Goal: Task Accomplishment & Management: Manage account settings

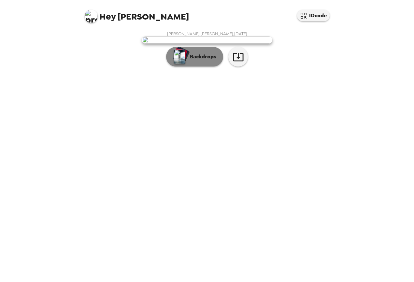
click at [210, 61] on p "Backdrops" at bounding box center [202, 57] width 30 height 8
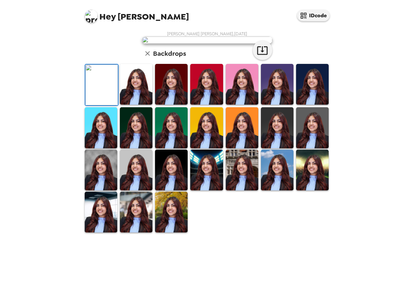
scroll to position [117, 0]
click at [107, 190] on img at bounding box center [101, 170] width 33 height 41
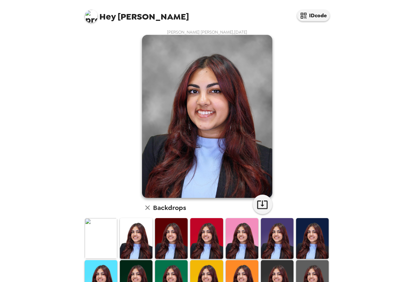
scroll to position [0, 0]
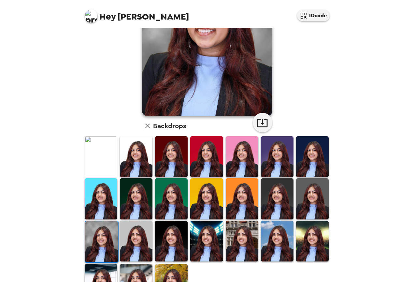
click at [139, 225] on img at bounding box center [136, 241] width 33 height 41
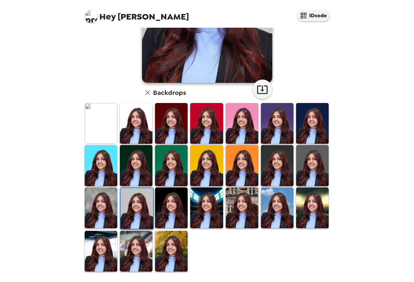
scroll to position [117, 0]
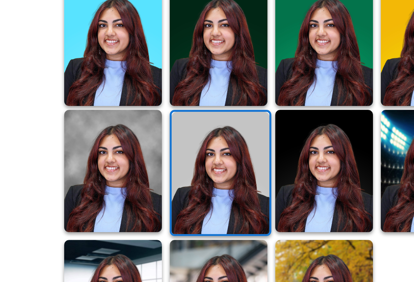
click at [85, 187] on img at bounding box center [101, 207] width 33 height 41
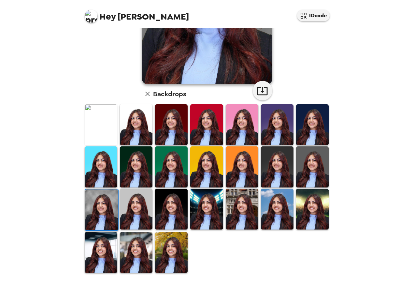
click at [130, 120] on img at bounding box center [136, 124] width 33 height 41
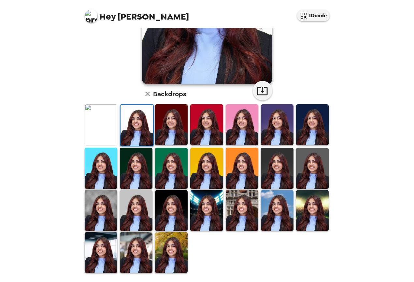
click at [103, 203] on img at bounding box center [101, 210] width 33 height 41
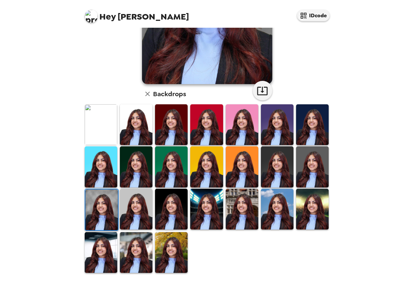
click at [141, 211] on img at bounding box center [136, 209] width 33 height 41
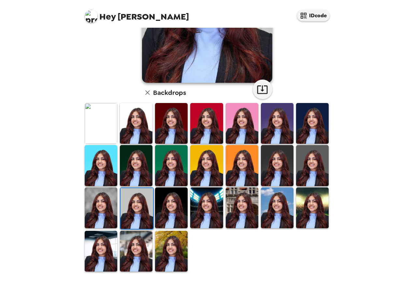
scroll to position [0, 0]
click at [158, 254] on img at bounding box center [171, 251] width 33 height 41
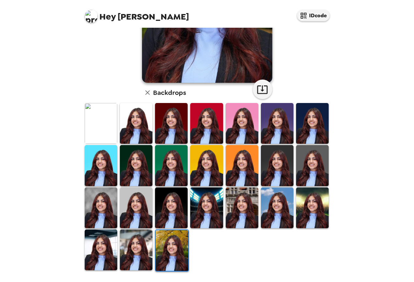
click at [130, 256] on img at bounding box center [136, 249] width 33 height 41
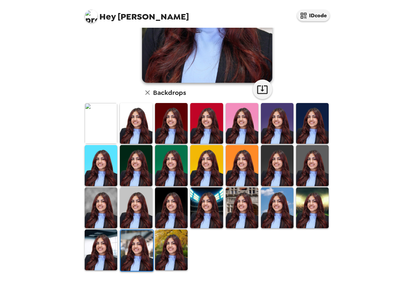
click at [91, 225] on img at bounding box center [101, 207] width 33 height 41
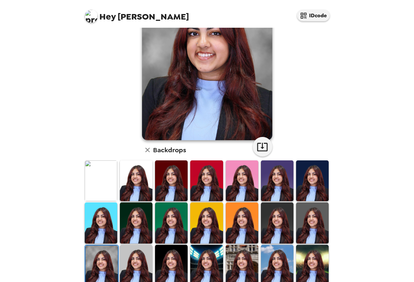
scroll to position [61, 0]
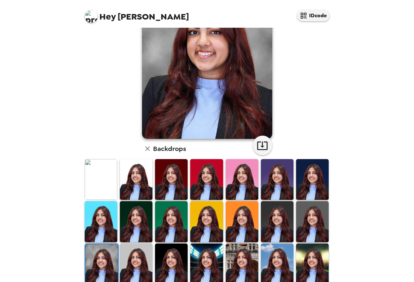
click at [321, 232] on img at bounding box center [312, 221] width 33 height 41
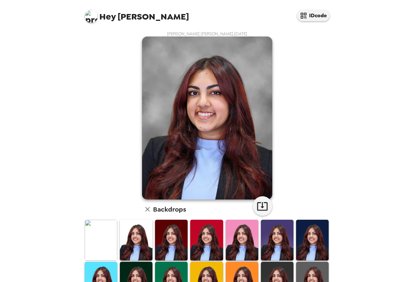
scroll to position [117, 0]
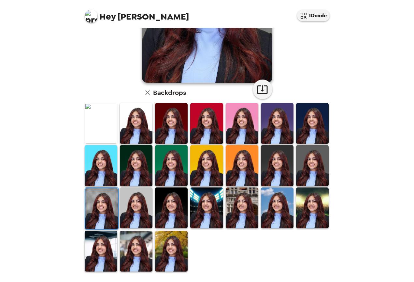
click at [200, 229] on div at bounding box center [206, 208] width 35 height 43
click at [201, 222] on img at bounding box center [206, 207] width 33 height 41
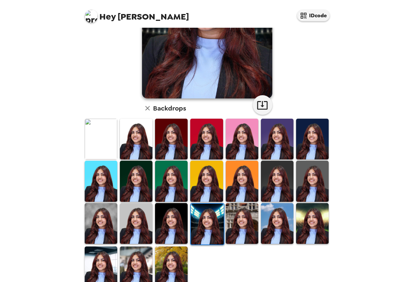
click at [236, 226] on img at bounding box center [242, 223] width 33 height 41
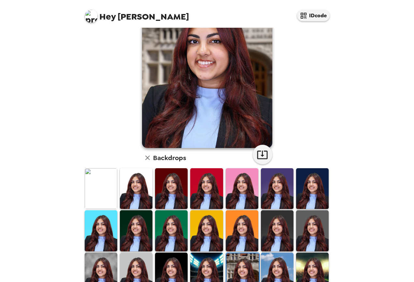
scroll to position [62, 0]
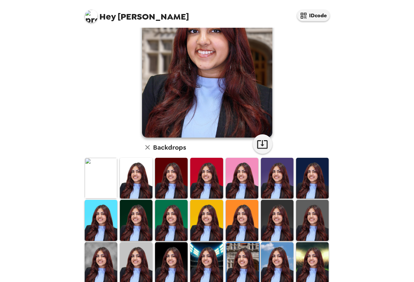
click at [109, 264] on img at bounding box center [101, 262] width 33 height 41
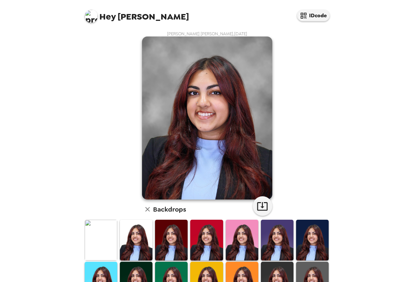
scroll to position [0, 0]
click at [269, 207] on button "button" at bounding box center [263, 206] width 20 height 20
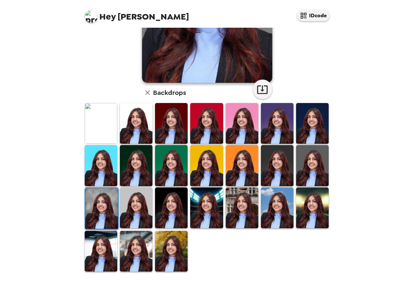
click at [309, 73] on div "Sharanya Ravi Kumar , 09-26-2025 Backdrops" at bounding box center [207, 93] width 248 height 358
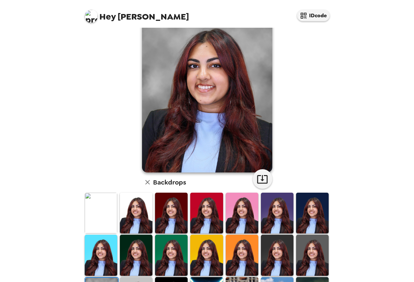
scroll to position [92, 0]
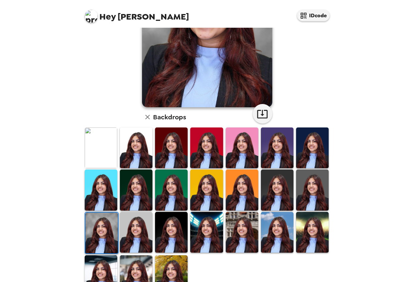
click at [233, 139] on img at bounding box center [242, 147] width 33 height 41
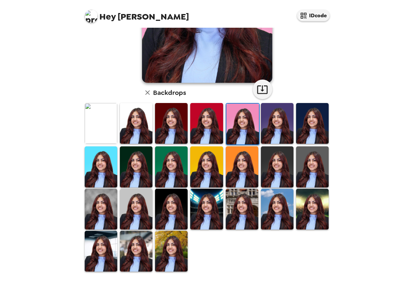
scroll to position [0, 0]
click at [139, 209] on img at bounding box center [136, 209] width 33 height 41
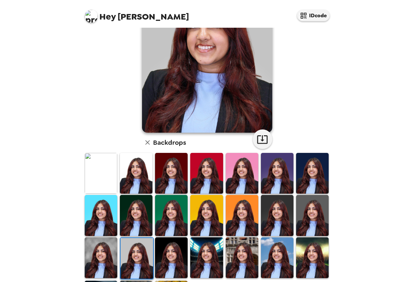
scroll to position [76, 0]
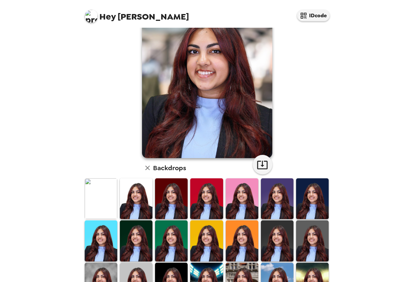
scroll to position [46, 0]
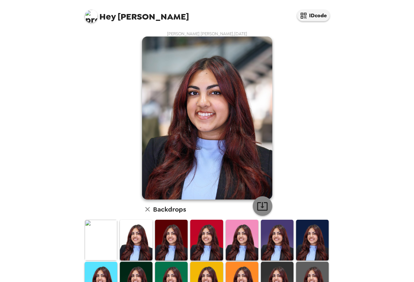
click at [259, 205] on icon "button" at bounding box center [262, 205] width 11 height 11
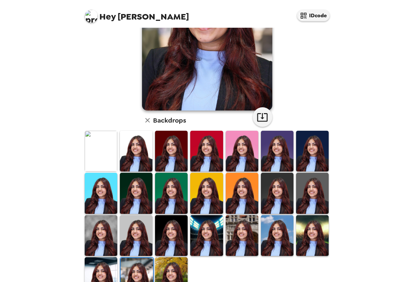
click at [178, 227] on img at bounding box center [171, 235] width 33 height 41
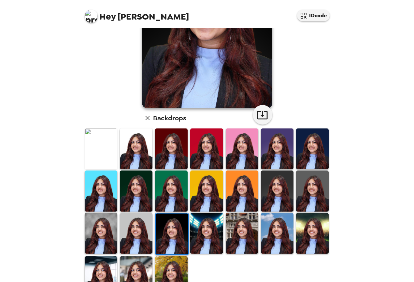
scroll to position [92, 0]
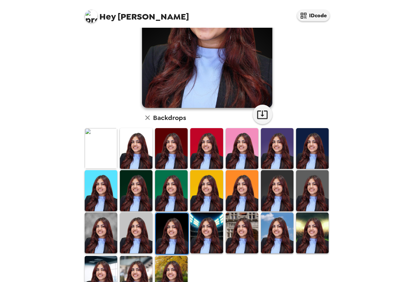
click at [107, 218] on img at bounding box center [101, 232] width 33 height 41
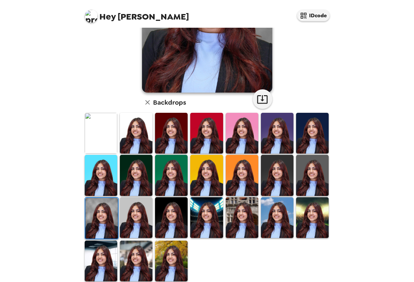
scroll to position [108, 0]
